Goal: Navigation & Orientation: Find specific page/section

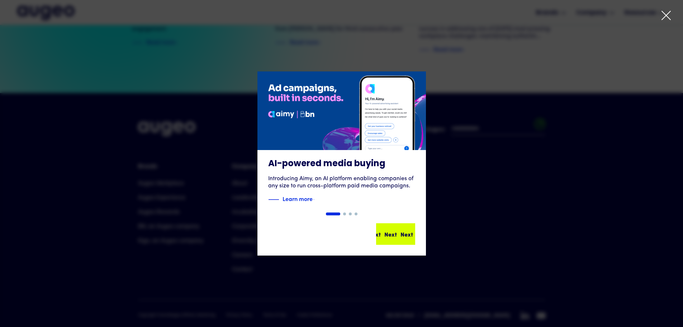
scroll to position [1642, 0]
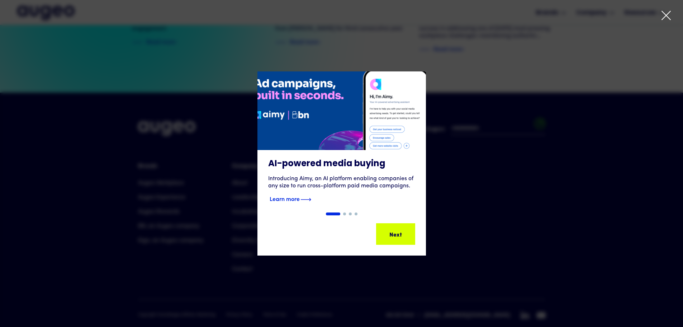
drag, startPoint x: 398, startPoint y: 235, endPoint x: 398, endPoint y: 204, distance: 30.1
click at [398, 235] on div "Next Next Next Next" at bounding box center [391, 234] width 65 height 9
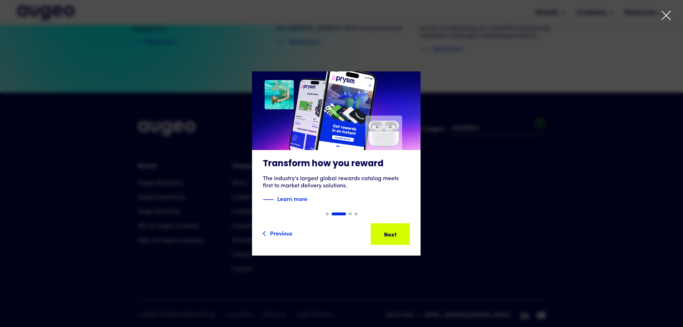
click at [665, 17] on icon at bounding box center [666, 15] width 11 height 11
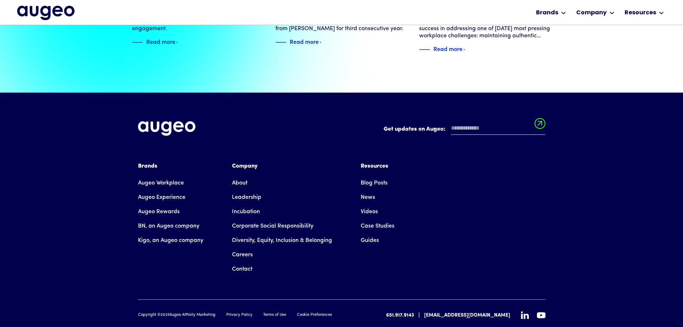
click at [246, 248] on link "Careers" at bounding box center [242, 255] width 21 height 14
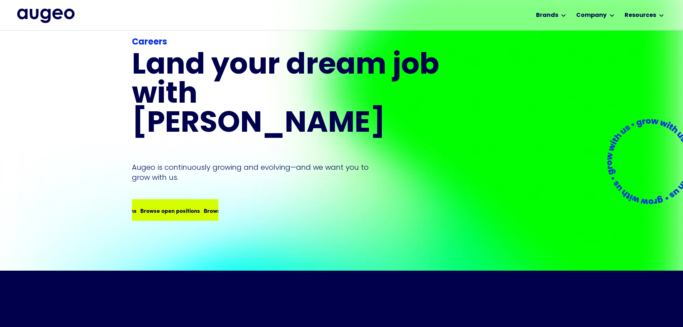
click at [169, 170] on div "Careers Land your dream job﻿ with [PERSON_NAME] is continuously growing and evo…" at bounding box center [287, 128] width 310 height 185
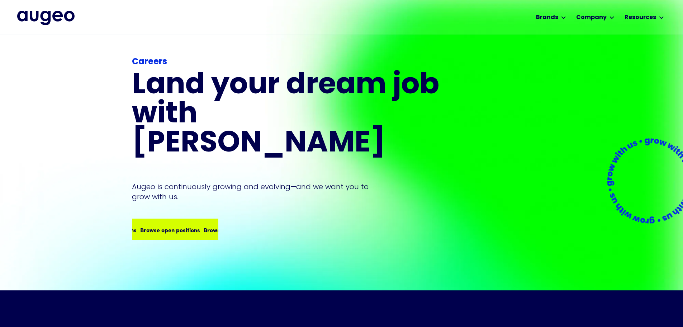
scroll to position [4, 0]
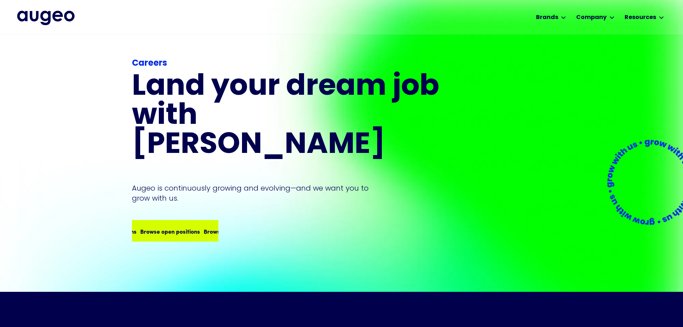
click at [168, 221] on div "Browse open positions Browse open positions Browse open positions Browse open p…" at bounding box center [175, 231] width 85 height 20
